Goal: Information Seeking & Learning: Learn about a topic

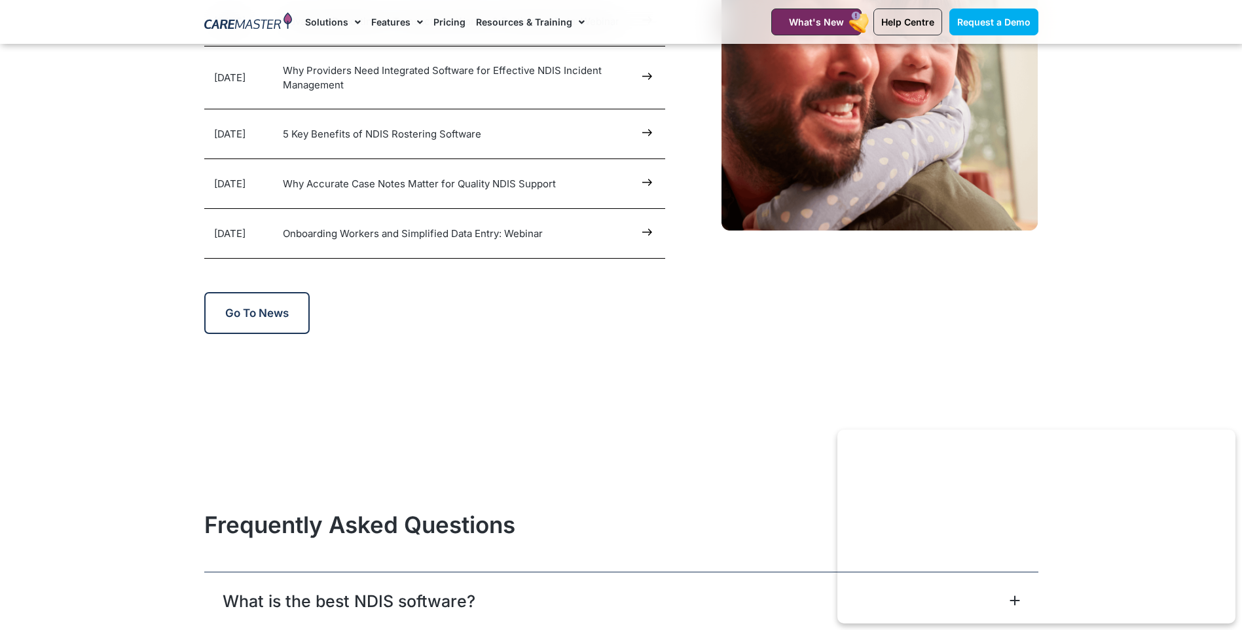
scroll to position [6484, 0]
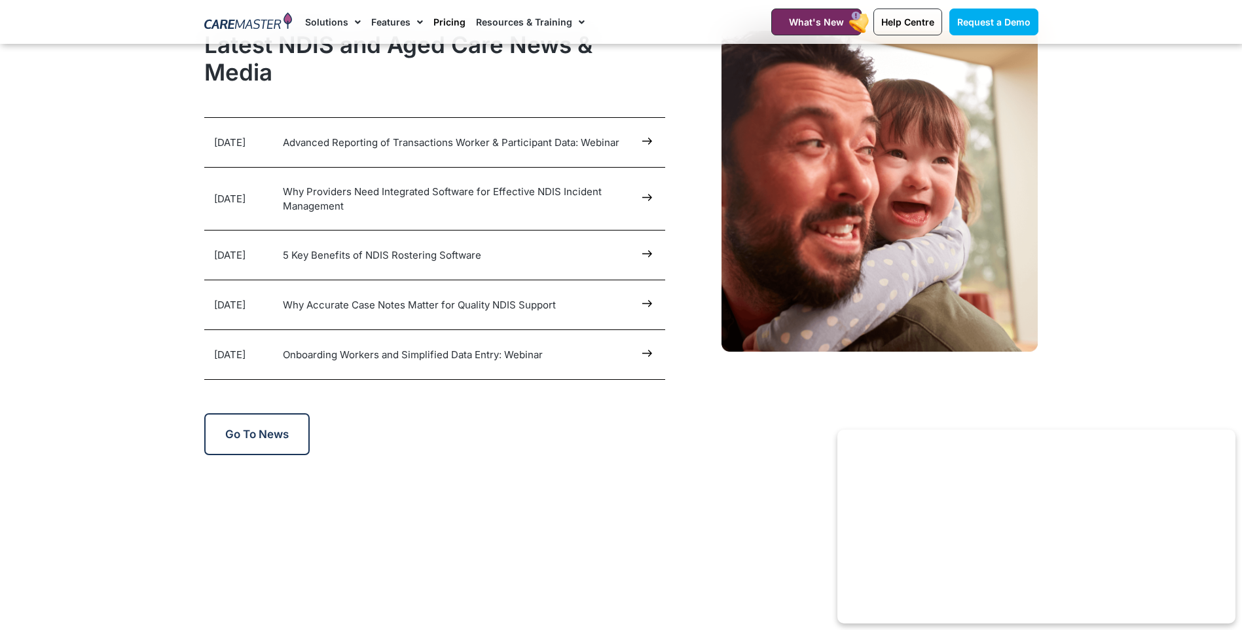
click at [446, 22] on link "Pricing" at bounding box center [450, 22] width 32 height 44
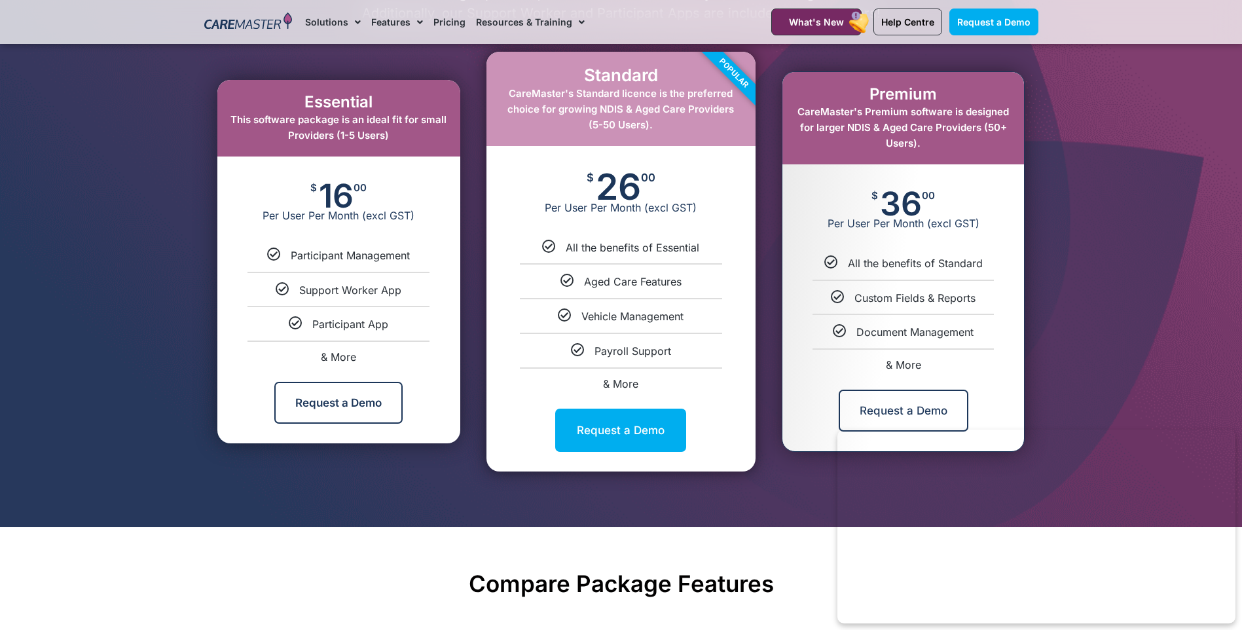
scroll to position [720, 0]
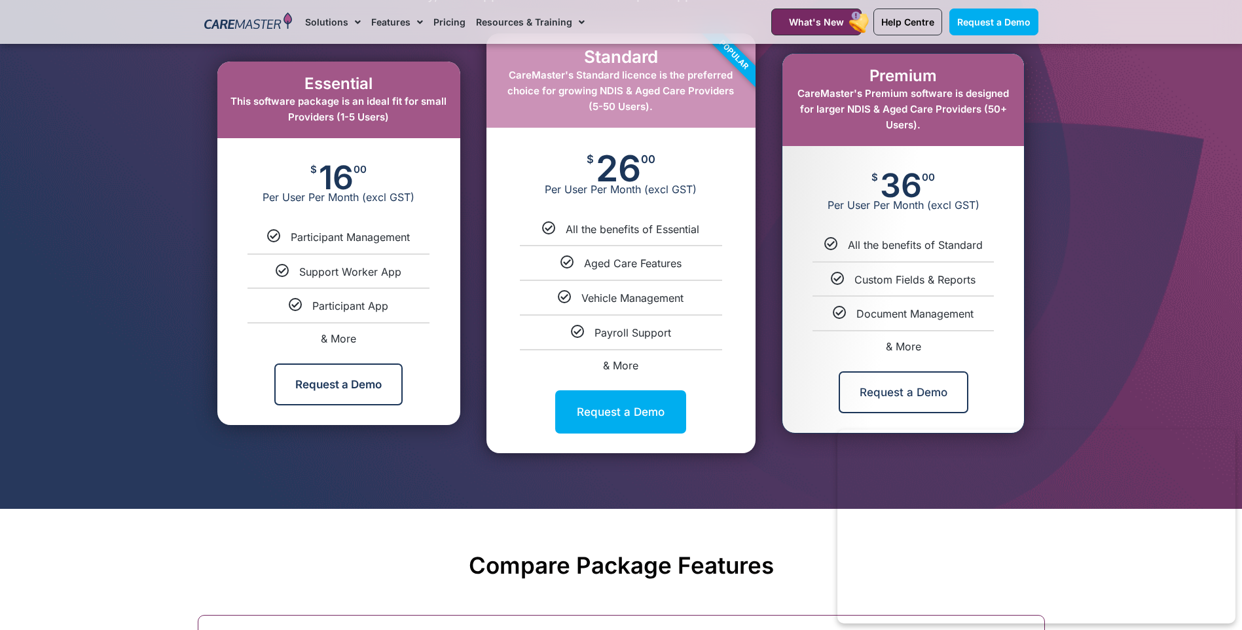
click at [909, 348] on span "& More" at bounding box center [903, 346] width 35 height 13
select select "***"
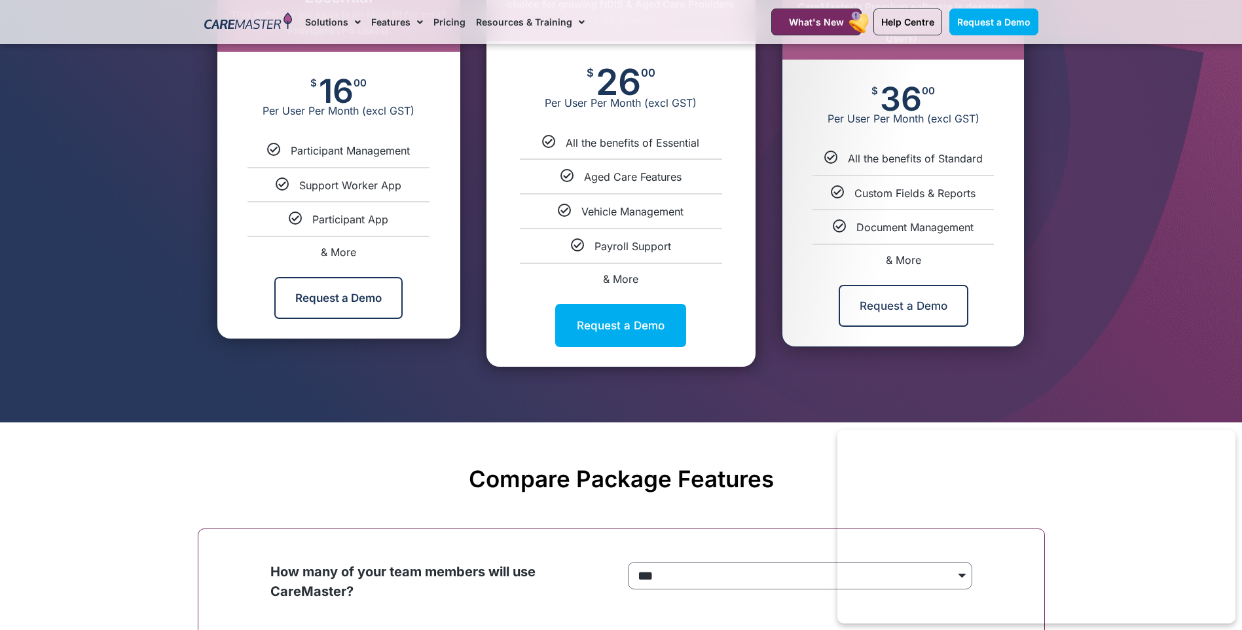
click at [623, 364] on div "Standard CareMaster's Standard licence is the preferred choice for growing NDIS…" at bounding box center [621, 156] width 269 height 419
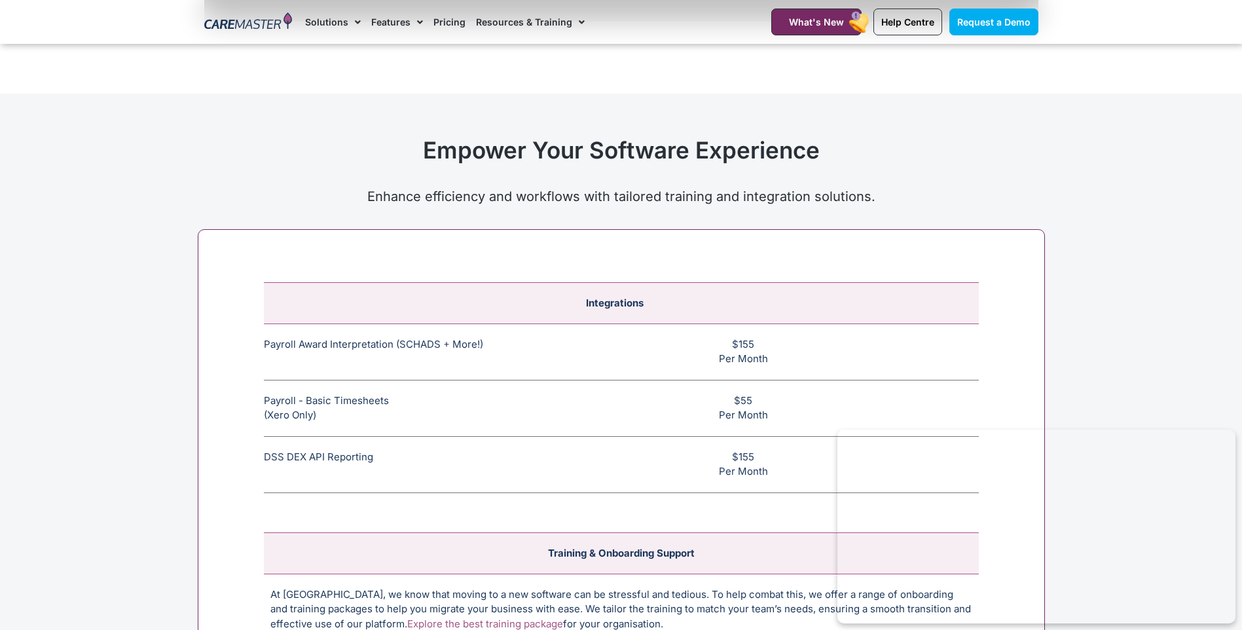
scroll to position [4799, 0]
click at [1000, 20] on span "Request a Demo" at bounding box center [994, 21] width 73 height 11
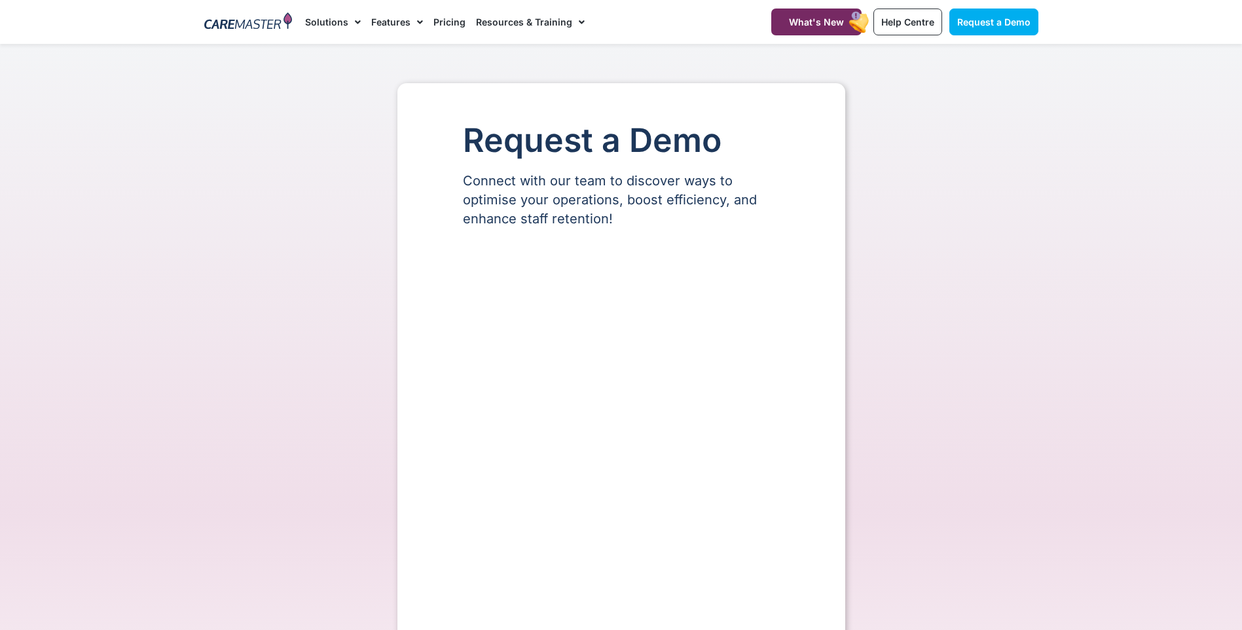
select select "**"
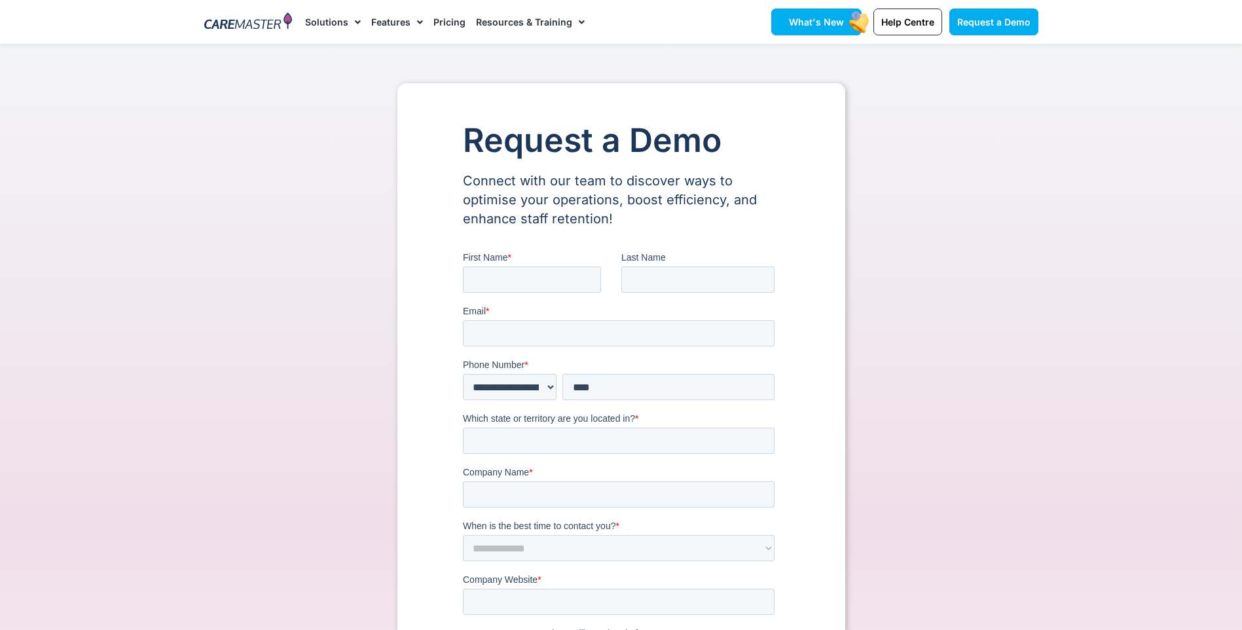
click at [835, 29] on link "What's New" at bounding box center [817, 22] width 90 height 27
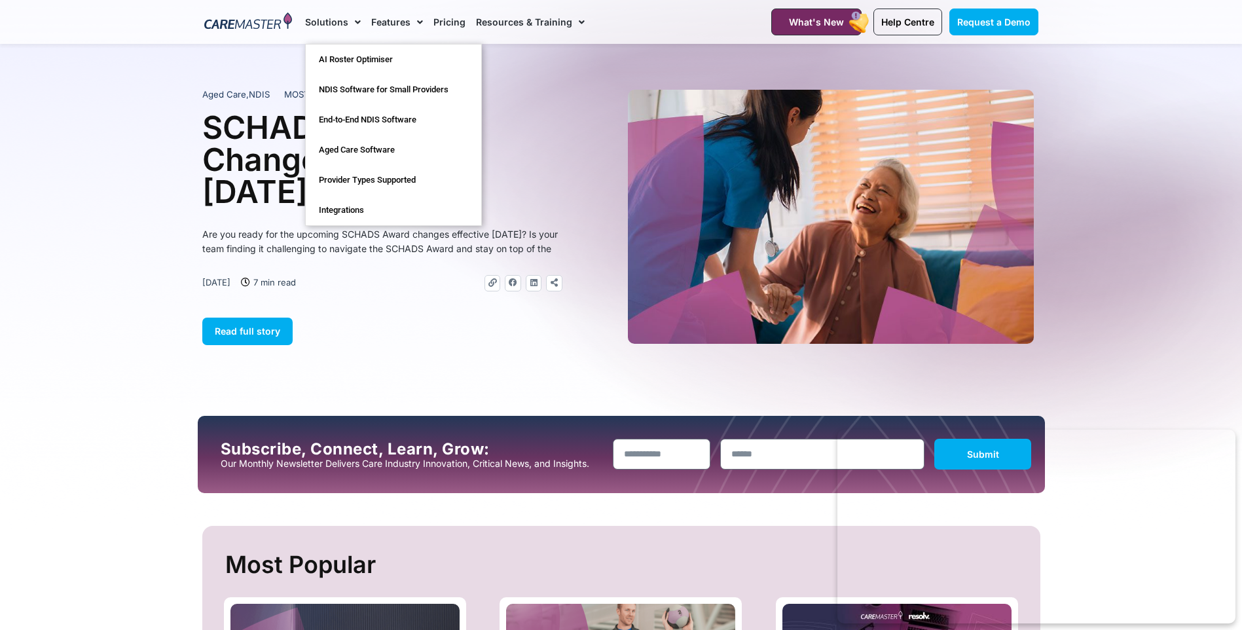
click at [263, 28] on img at bounding box center [248, 22] width 88 height 20
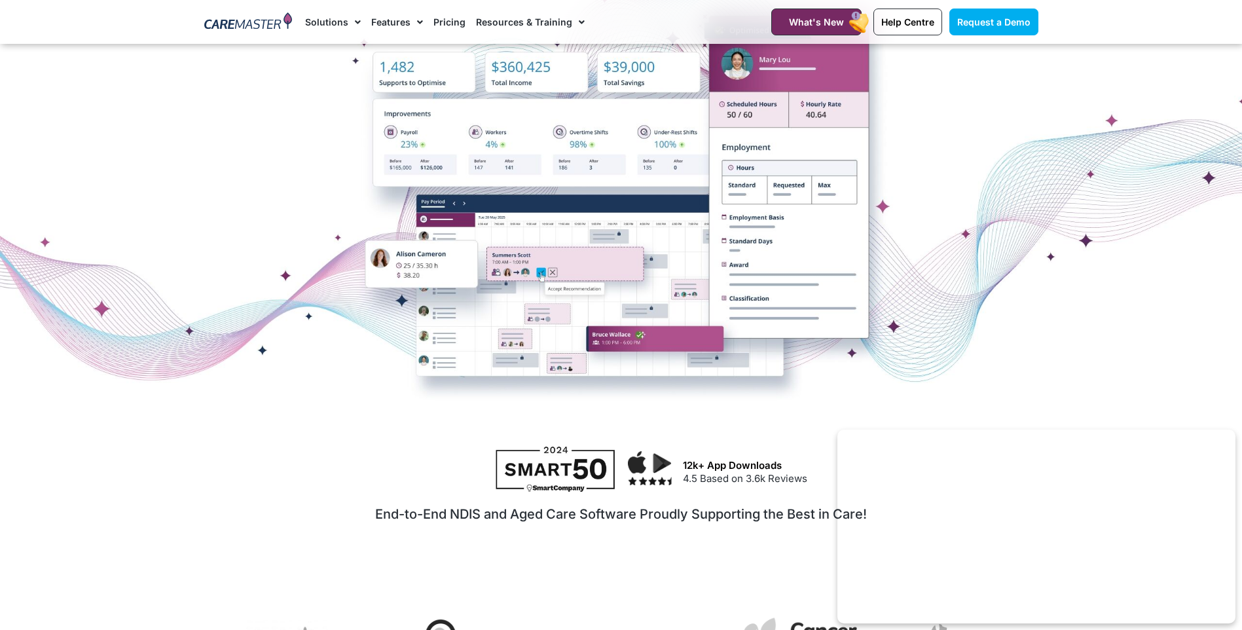
scroll to position [480, 0]
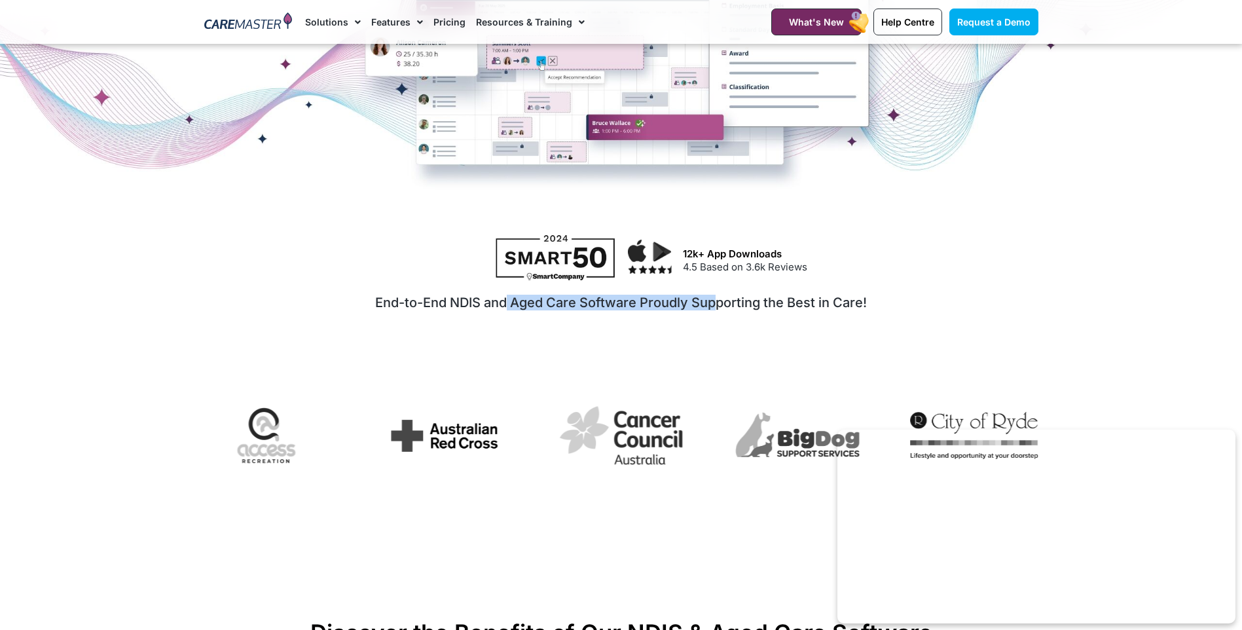
drag, startPoint x: 508, startPoint y: 303, endPoint x: 717, endPoint y: 327, distance: 211.1
click at [717, 327] on div "End-to-End NDIS and Aged Care Software Proudly Supporting the Best in Care!" at bounding box center [621, 327] width 834 height 81
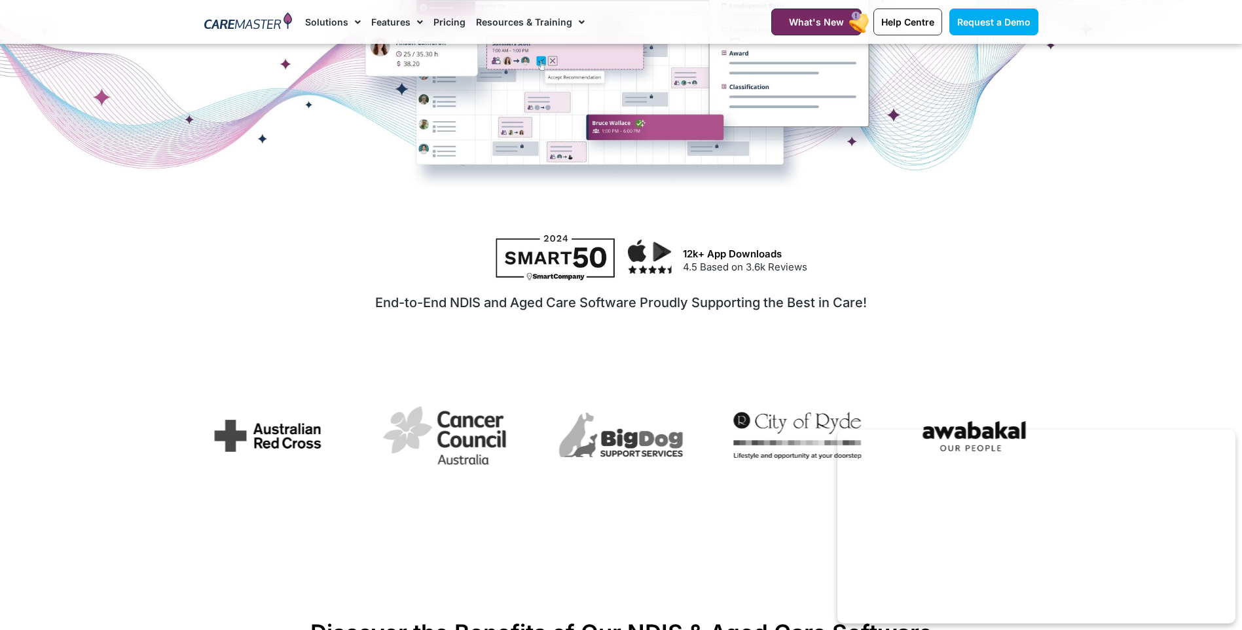
click at [962, 289] on div "End-to-End NDIS and Aged Care Software Proudly Supporting the Best in Care!" at bounding box center [621, 302] width 834 height 31
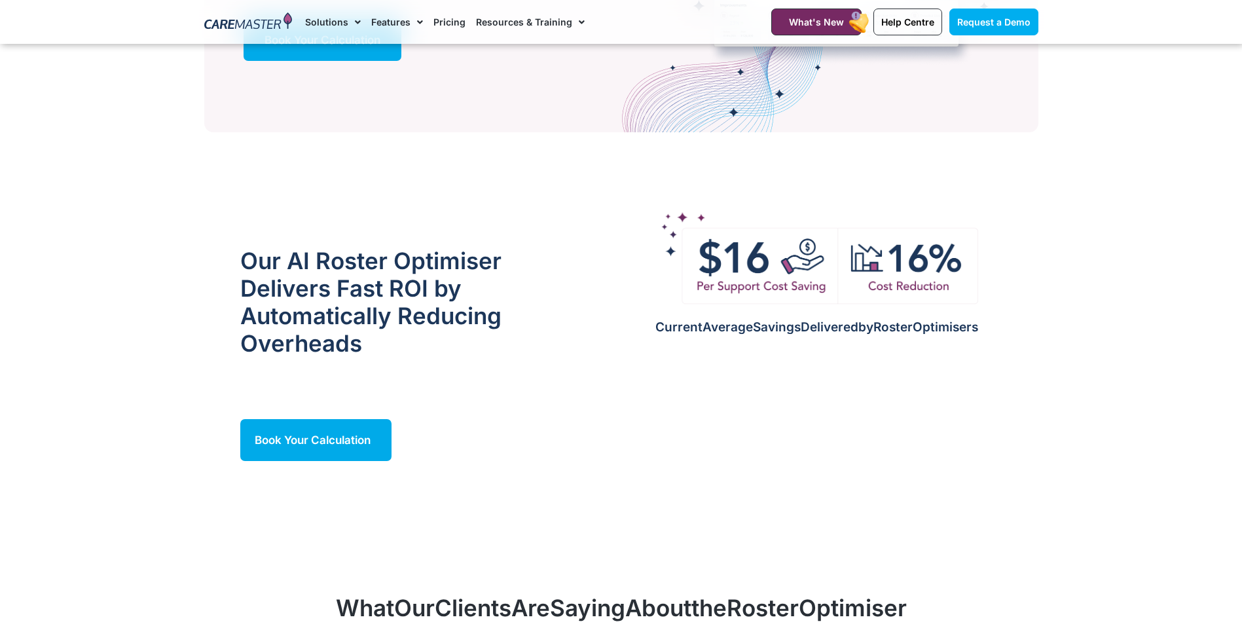
scroll to position [1081, 0]
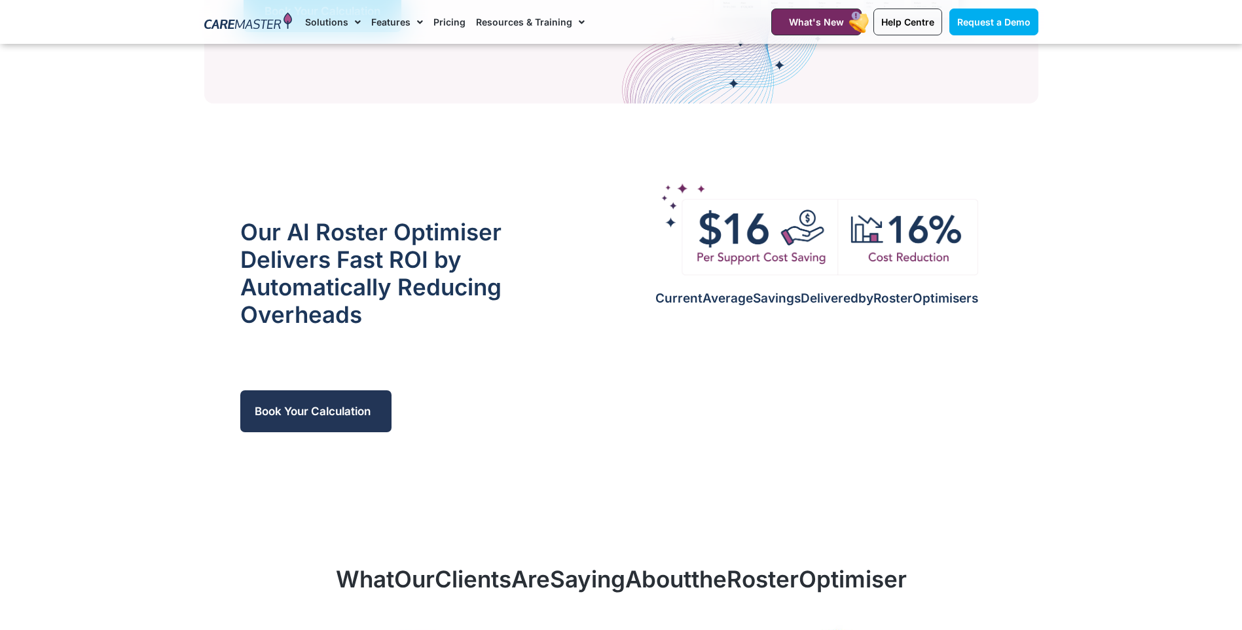
click at [320, 403] on link "Book Your Calculation" at bounding box center [315, 411] width 151 height 42
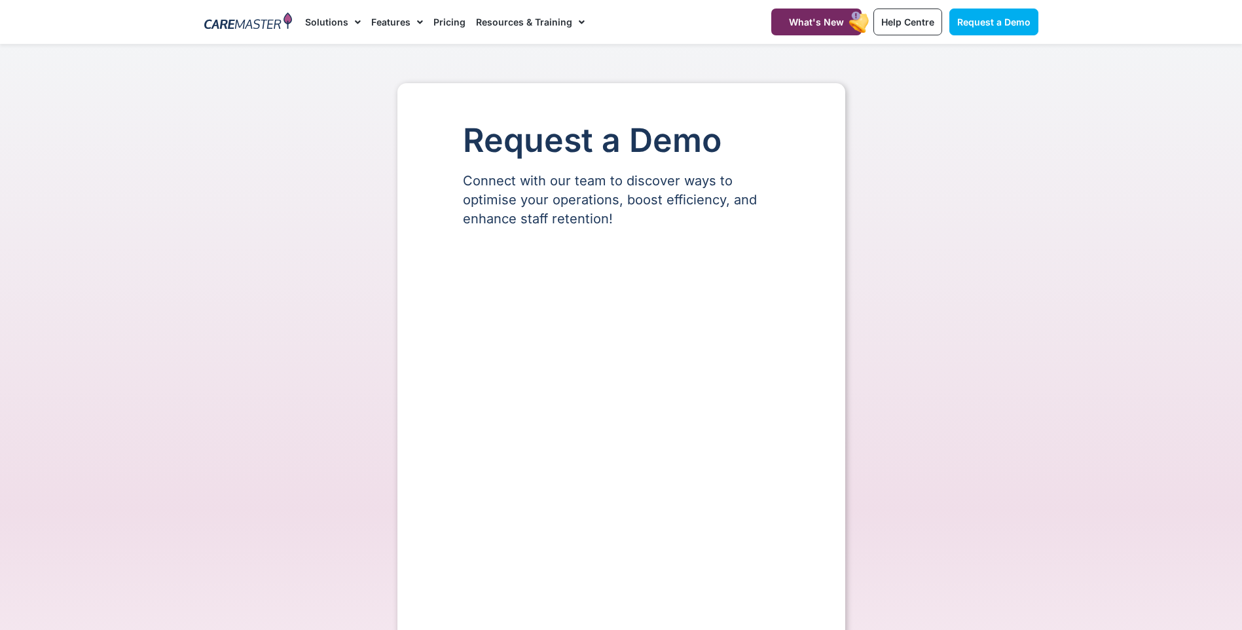
select select "**"
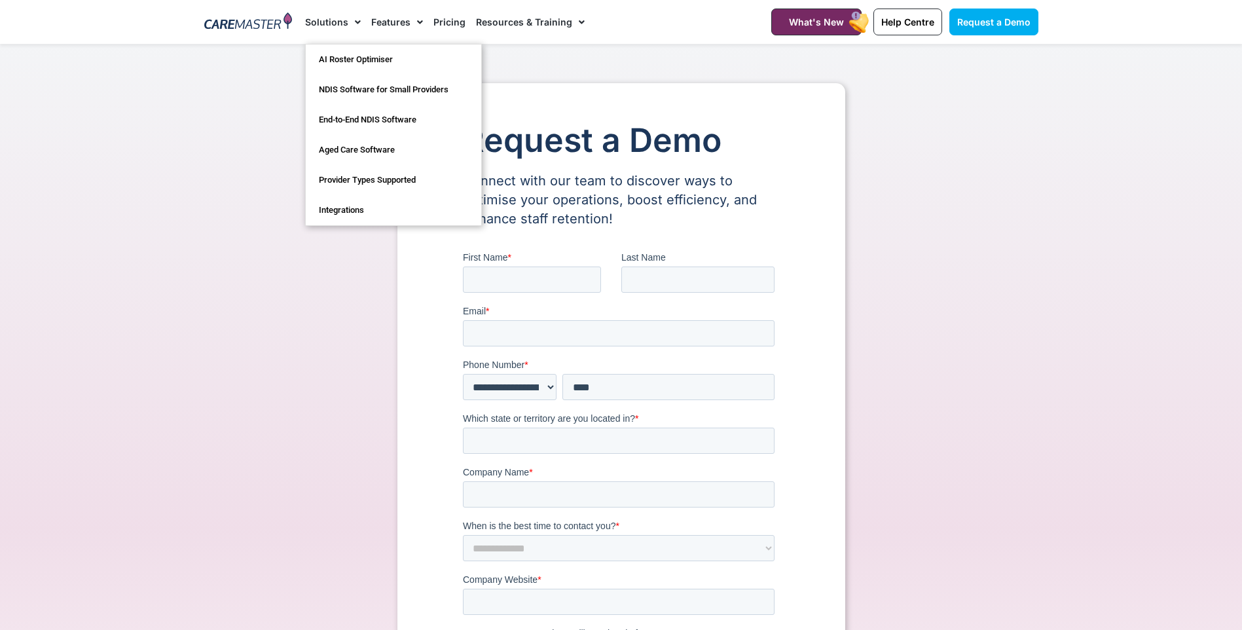
click at [256, 18] on img at bounding box center [248, 22] width 88 height 20
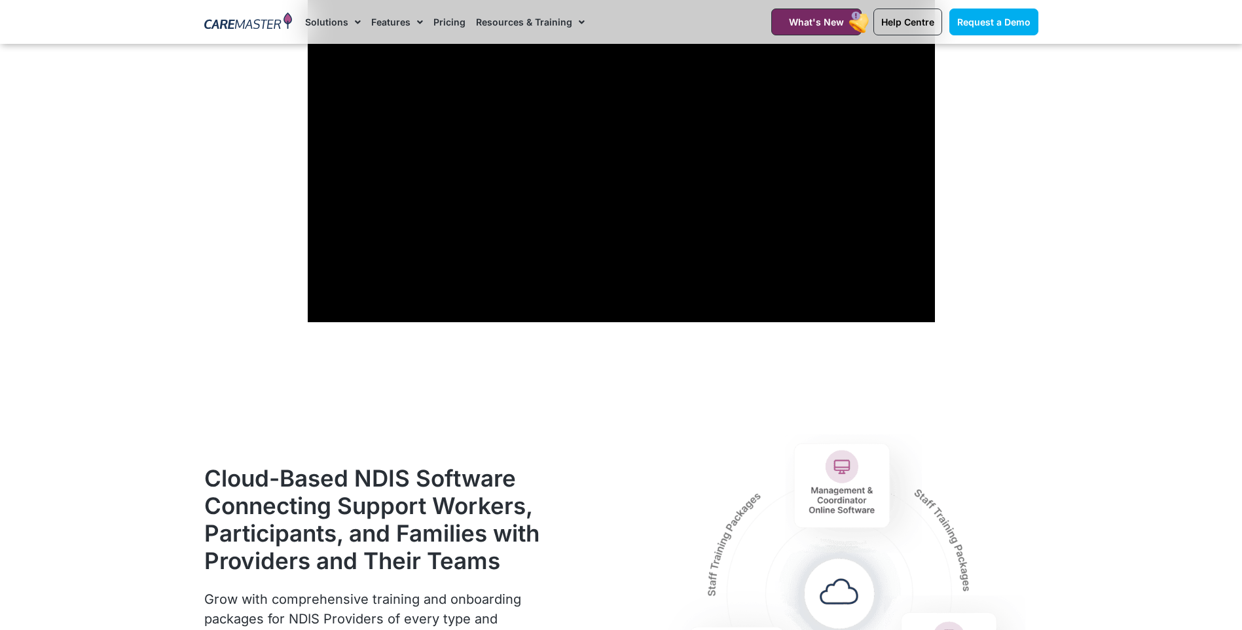
scroll to position [1201, 0]
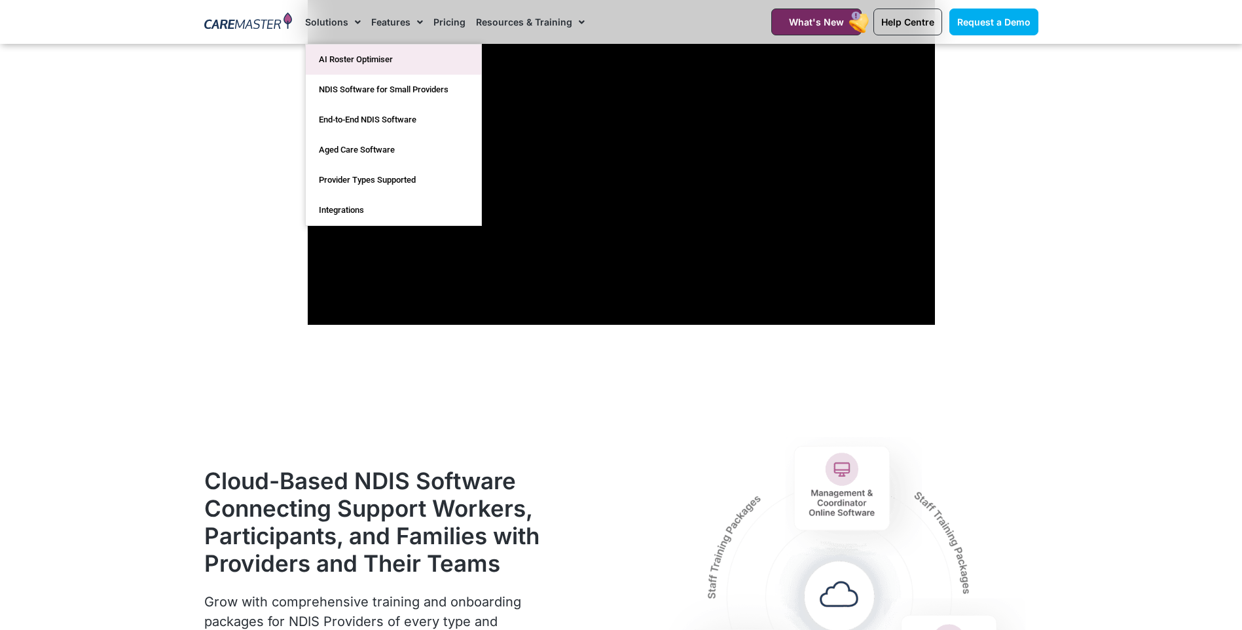
click at [349, 59] on link "AI Roster Optimiser" at bounding box center [394, 60] width 176 height 30
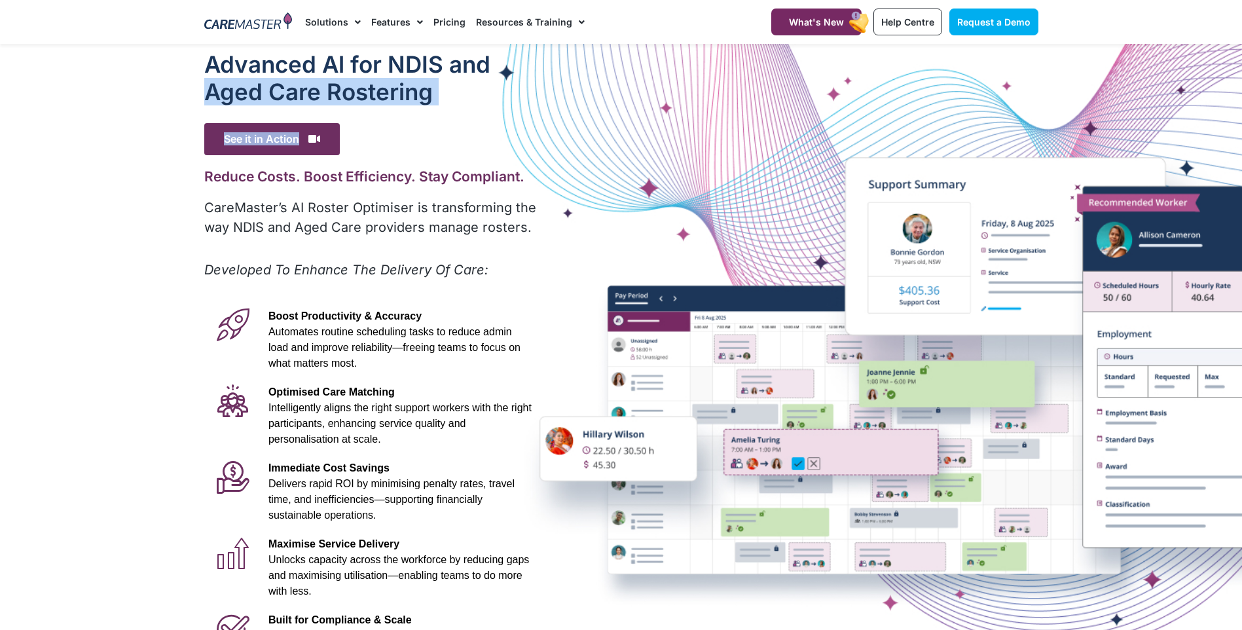
drag, startPoint x: 794, startPoint y: 73, endPoint x: 711, endPoint y: 143, distance: 108.3
click at [711, 143] on div "Advanced Al for NDIS and Aged Care Rostering See it in Action Video Player [URL…" at bounding box center [622, 366] width 848 height 644
click at [496, 125] on div "See it in Action" at bounding box center [371, 139] width 335 height 32
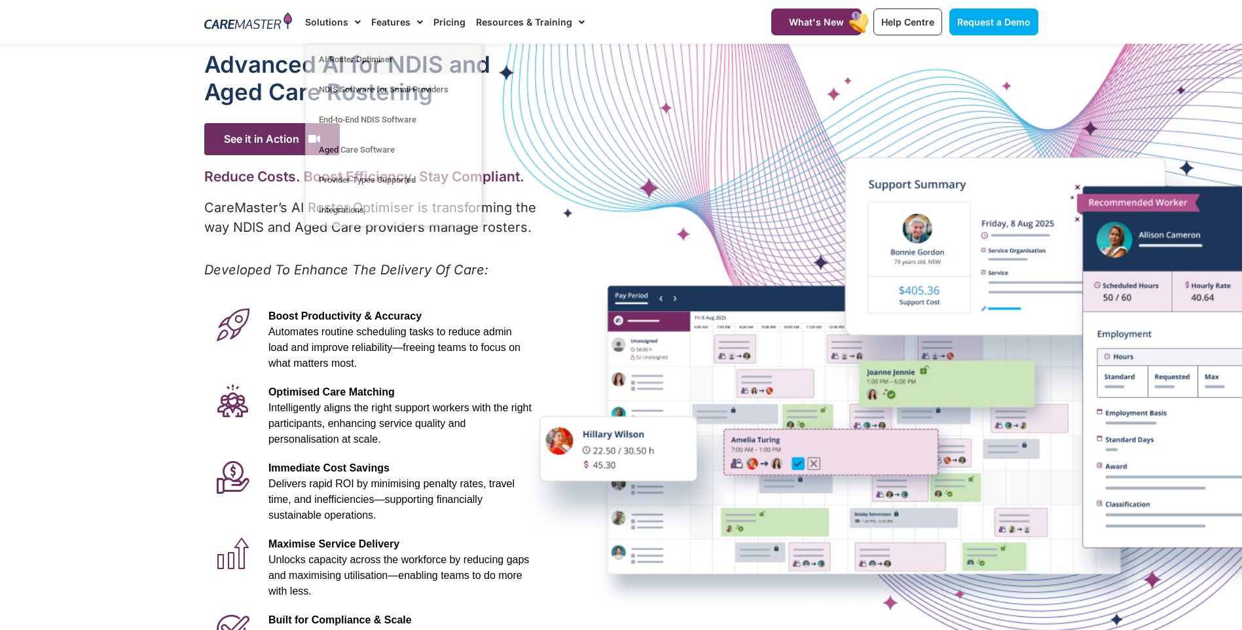
click at [122, 162] on div at bounding box center [621, 366] width 1242 height 644
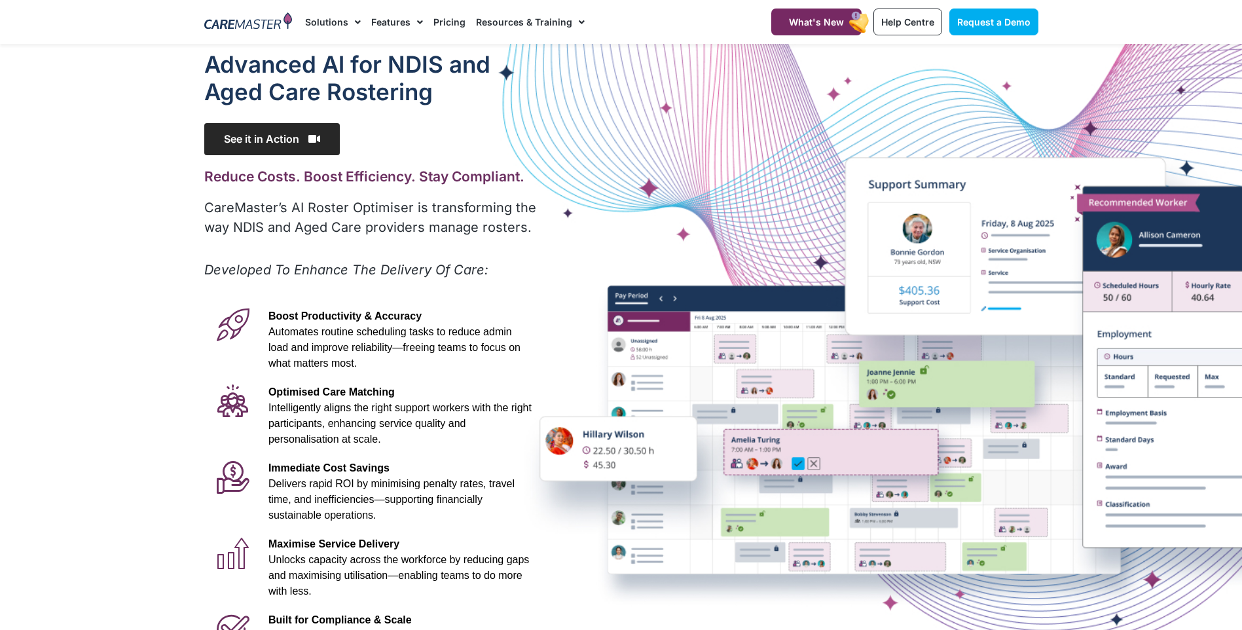
click at [296, 130] on span "See it in Action" at bounding box center [272, 139] width 136 height 32
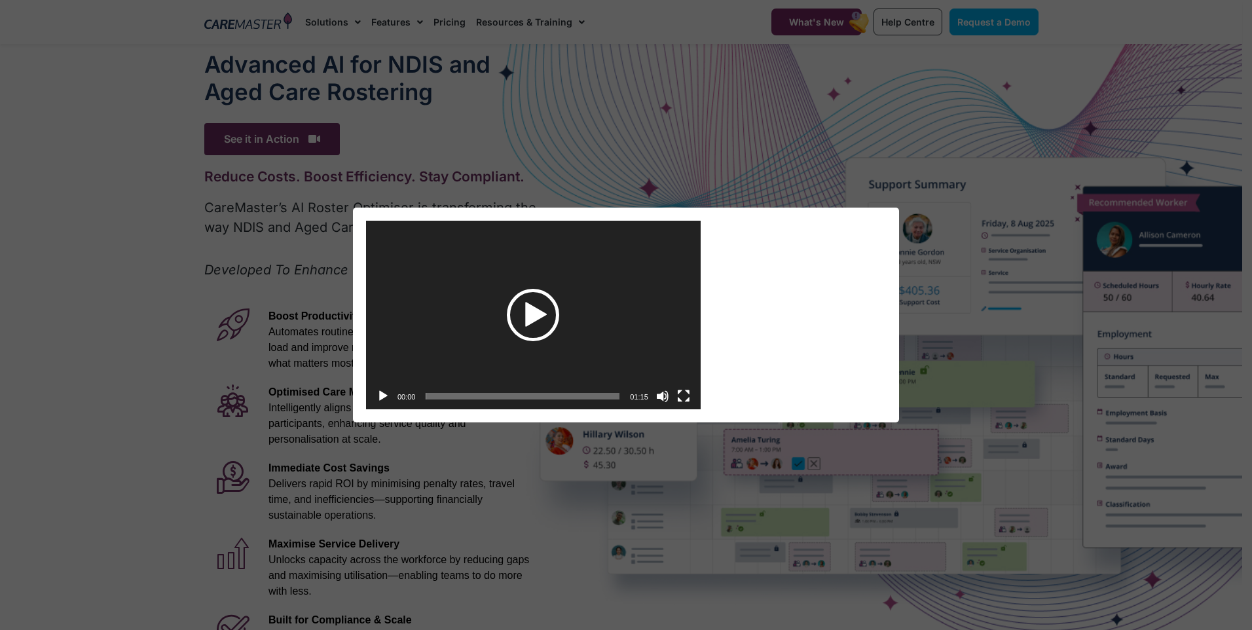
click at [542, 302] on div "Play" at bounding box center [533, 315] width 52 height 52
click at [686, 396] on button "Fullscreen" at bounding box center [683, 396] width 13 height 13
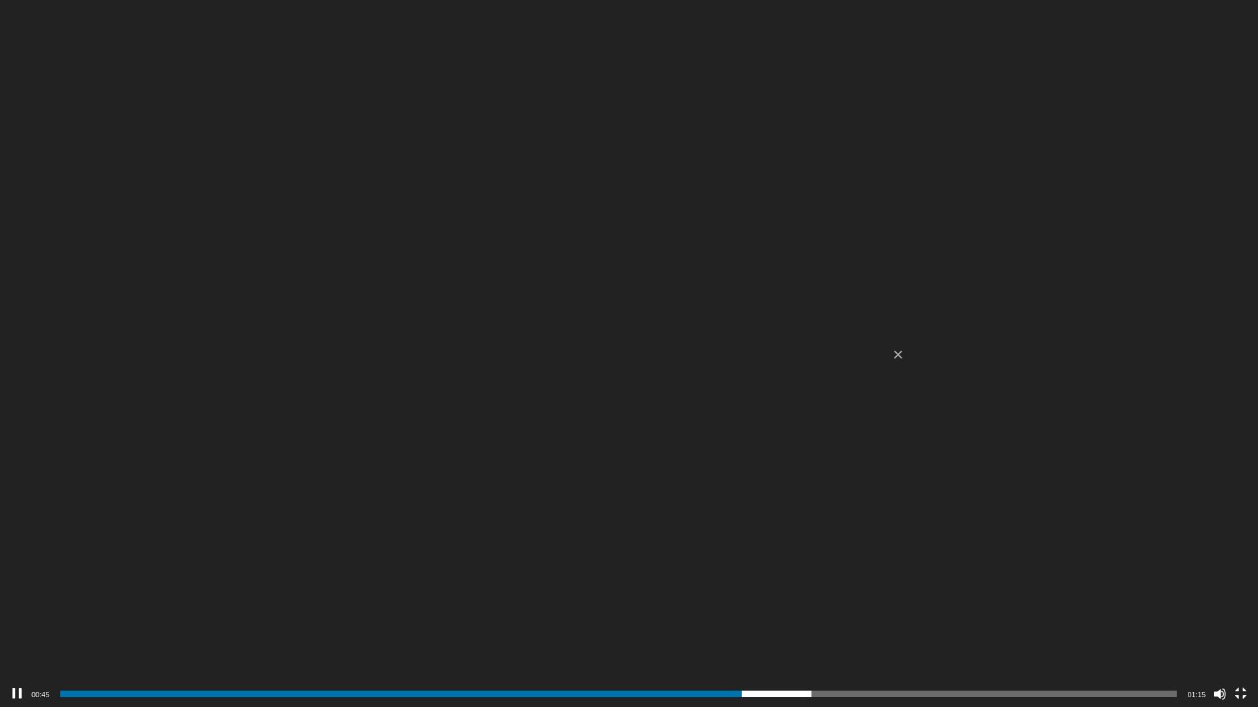
click at [372, 432] on video "[URL][DOMAIN_NAME]" at bounding box center [629, 353] width 1258 height 707
click at [1241, 629] on button "Fullscreen" at bounding box center [1240, 694] width 13 height 13
